Goal: Communication & Community: Answer question/provide support

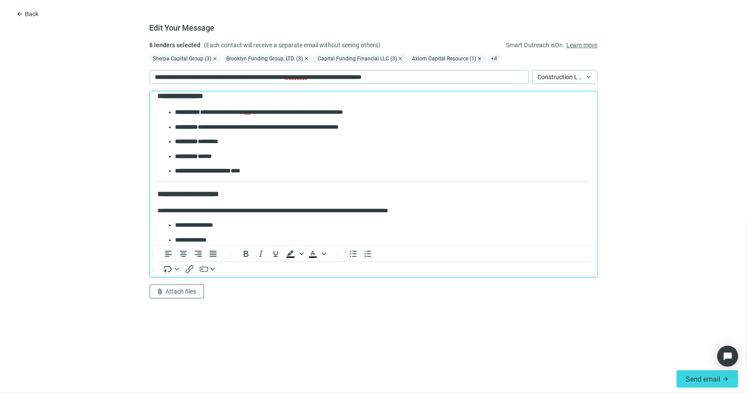
scroll to position [394, 0]
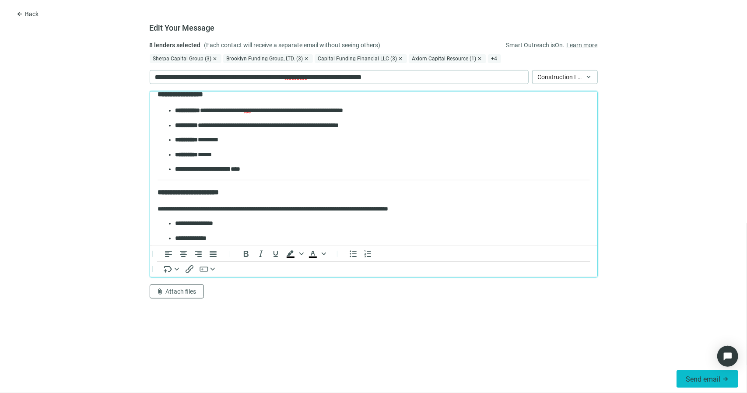
click at [698, 379] on span "Send email" at bounding box center [703, 379] width 35 height 8
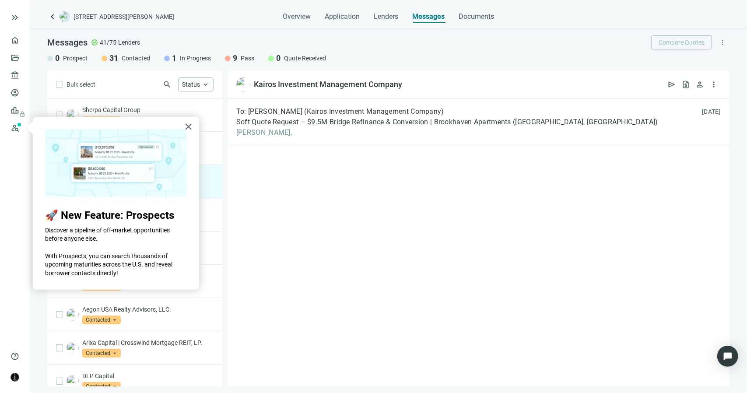
click at [276, 211] on div "To: Kurt Altergott (Kairos Investment Management Company) Soft Quote Request – …" at bounding box center [478, 242] width 502 height 288
click at [188, 126] on button "×" at bounding box center [188, 126] width 8 height 14
